Goal: Information Seeking & Learning: Learn about a topic

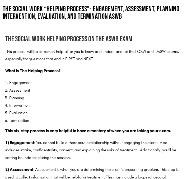
scroll to position [290, 0]
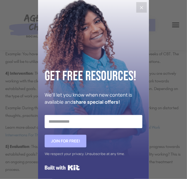
drag, startPoint x: 158, startPoint y: 85, endPoint x: 144, endPoint y: 30, distance: 56.1
click at [158, 71] on div "Get Free Resources! We'll let you know when new content is available and share …" at bounding box center [93, 89] width 187 height 179
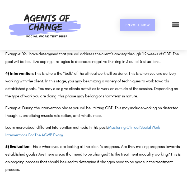
click at [139, 4] on header "Enroll Now Exam Prep BSW Exam Prep: ASWB Bachelors Level Exam LMSW Exam Prep: A…" at bounding box center [93, 25] width 187 height 50
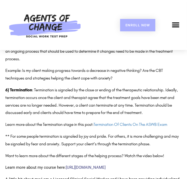
scroll to position [527, 0]
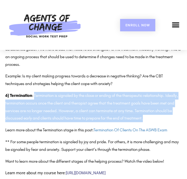
drag, startPoint x: 35, startPoint y: 96, endPoint x: 164, endPoint y: 117, distance: 130.7
click at [164, 117] on p "6) Termination : Termination is signaled by the close or ending of the therapeu…" at bounding box center [93, 107] width 176 height 30
drag, startPoint x: 114, startPoint y: 106, endPoint x: 101, endPoint y: 109, distance: 13.0
click at [101, 109] on p "6) Termination : Termination is signaled by the close or ending of the therapeu…" at bounding box center [93, 107] width 176 height 30
copy p "Termination is signaled by the close or ending of the therapeutic relationship.…"
